Goal: Find specific page/section: Find specific page/section

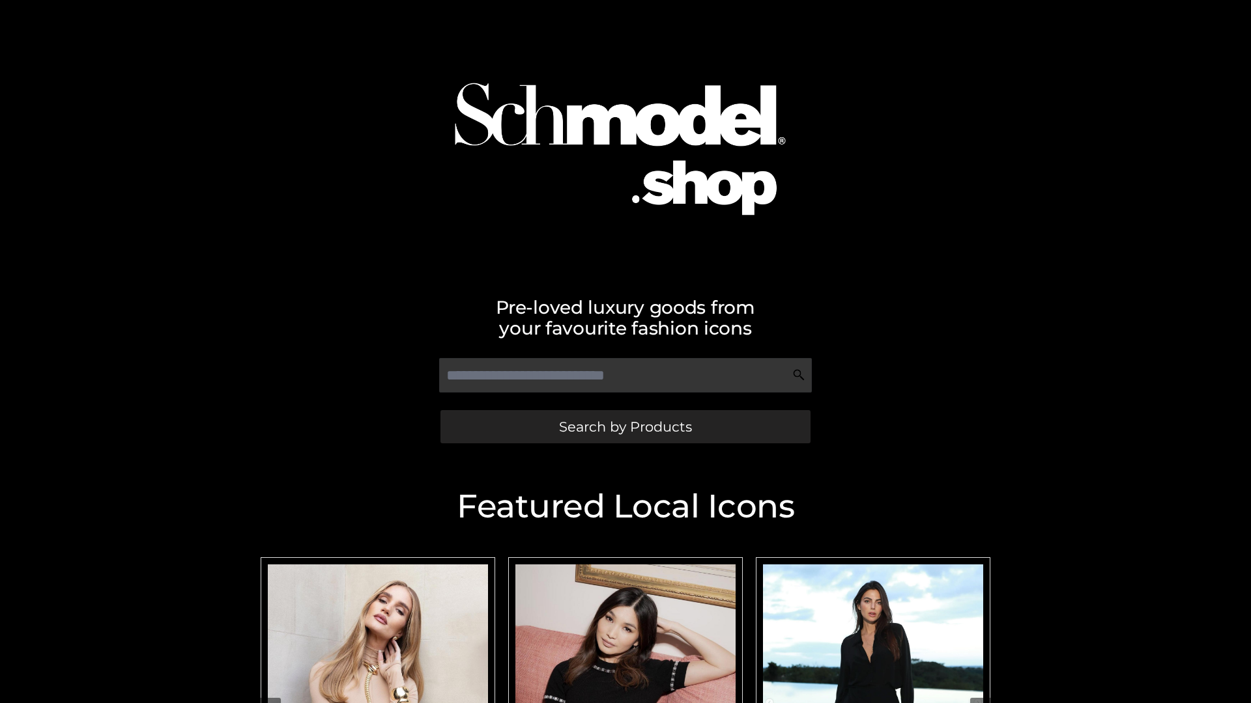
click at [625, 427] on span "Search by Products" at bounding box center [625, 427] width 133 height 14
